Goal: Navigation & Orientation: Find specific page/section

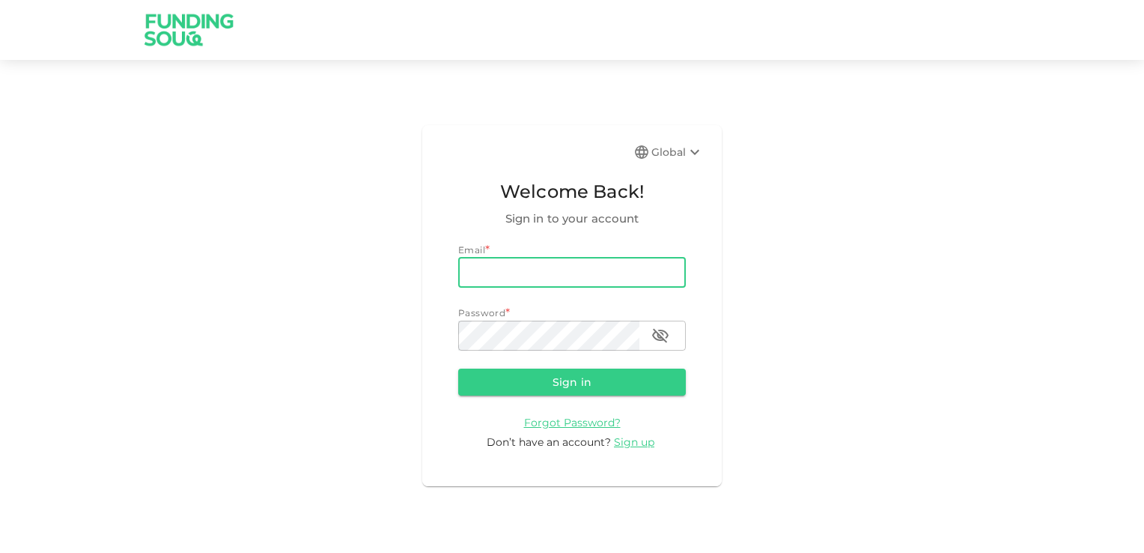
click at [544, 284] on input "email" at bounding box center [572, 273] width 228 height 30
type input "[EMAIL_ADDRESS][DOMAIN_NAME]"
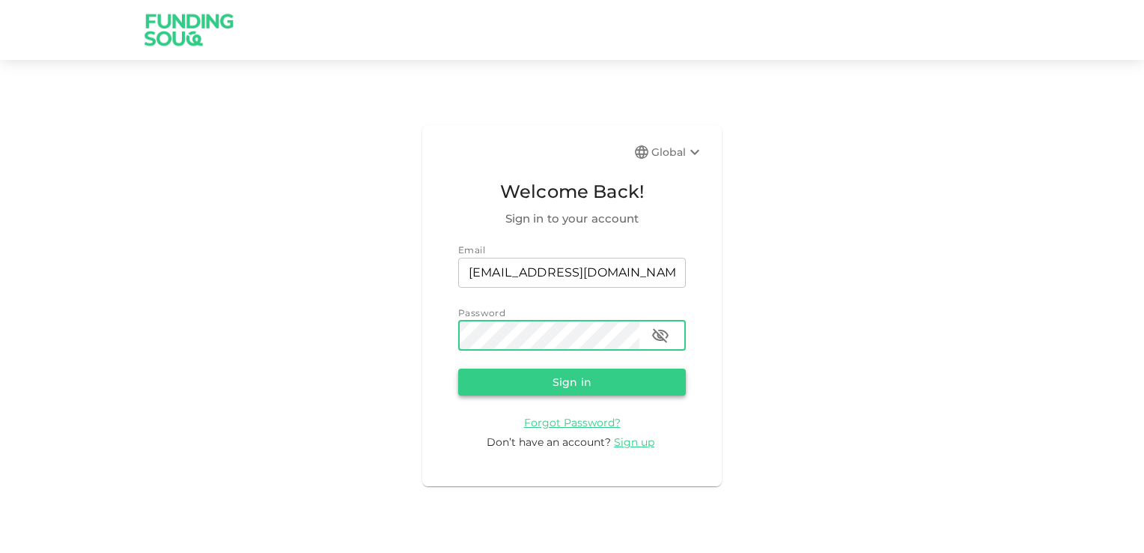
click at [571, 382] on button "Sign in" at bounding box center [572, 381] width 228 height 27
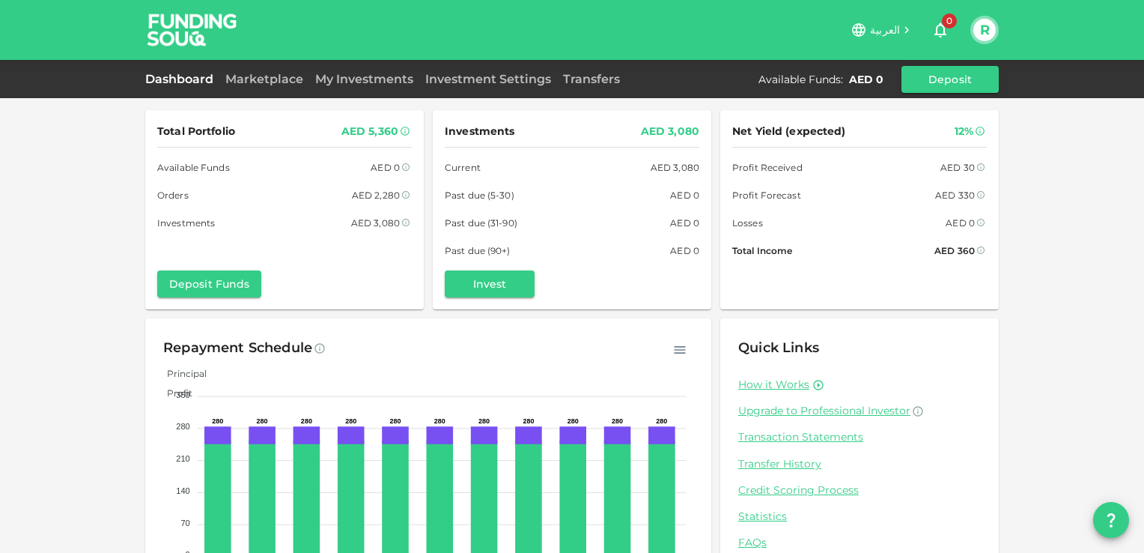
click at [180, 78] on link "Dashboard" at bounding box center [182, 79] width 74 height 14
click at [255, 73] on link "Marketplace" at bounding box center [264, 79] width 90 height 14
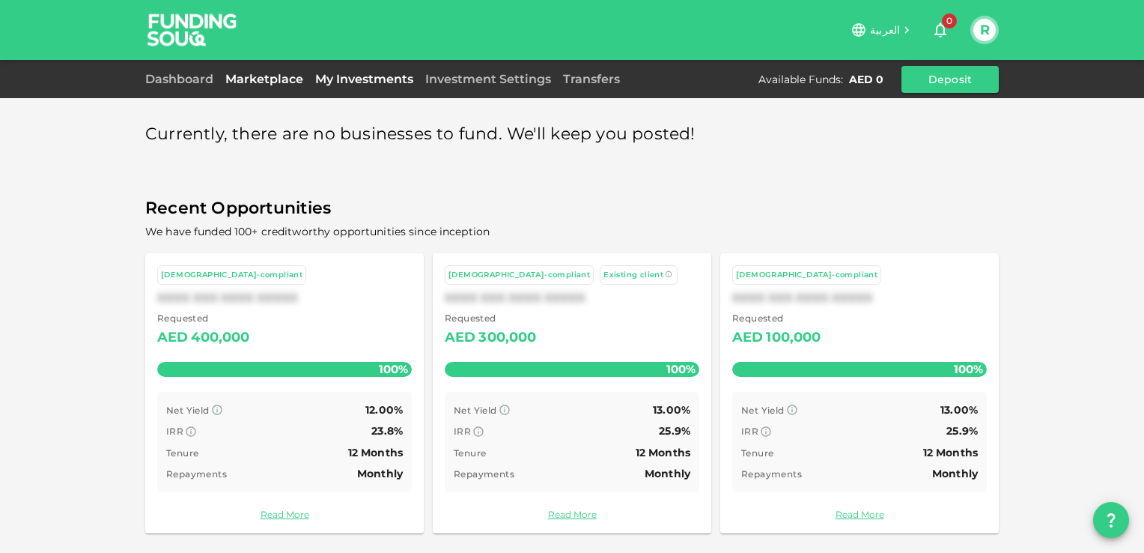
click at [350, 76] on link "My Investments" at bounding box center [364, 79] width 110 height 14
